Goal: Transaction & Acquisition: Purchase product/service

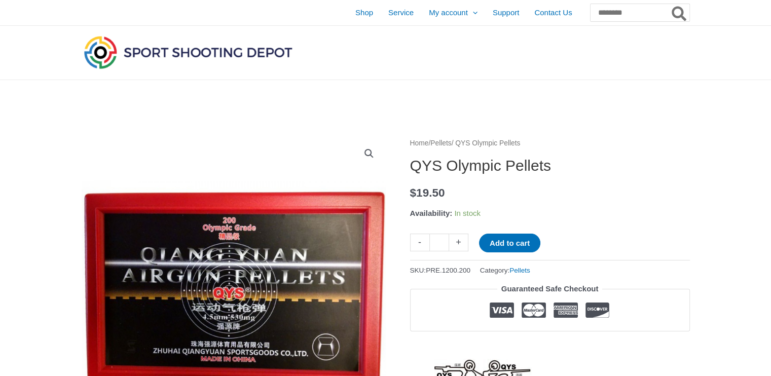
click at [446, 143] on link "Pellets" at bounding box center [440, 143] width 21 height 8
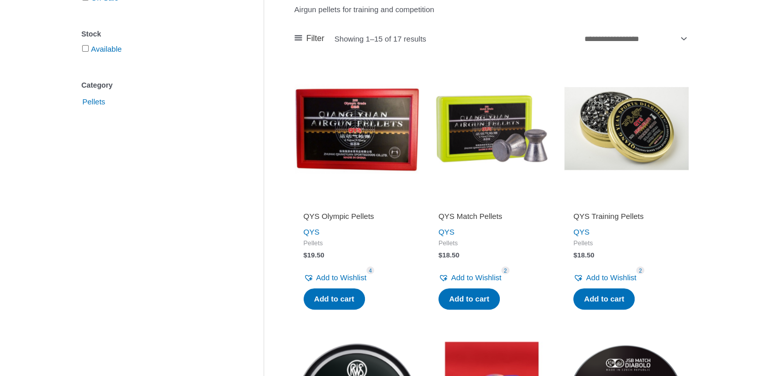
scroll to position [152, 0]
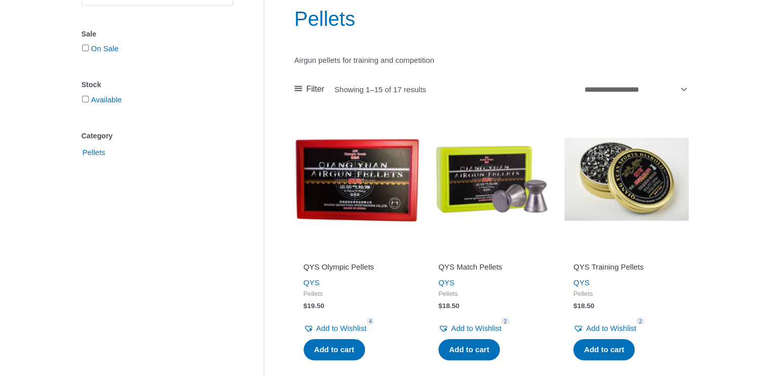
click at [639, 187] on img at bounding box center [626, 179] width 125 height 125
